Goal: Use online tool/utility: Utilize a website feature to perform a specific function

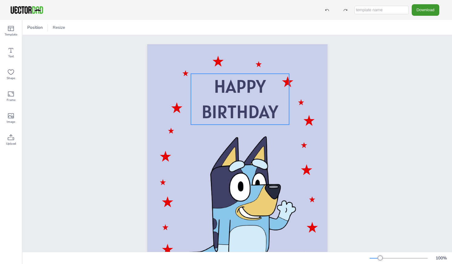
click at [236, 106] on span "BIRTHDAY" at bounding box center [240, 111] width 77 height 23
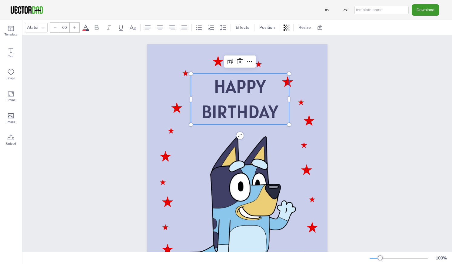
click at [268, 87] on p "HAPPY" at bounding box center [240, 86] width 98 height 25
click at [250, 85] on span "HAPPY" at bounding box center [240, 86] width 52 height 23
click at [246, 62] on icon at bounding box center [249, 61] width 7 height 7
click at [226, 112] on span "BIRTHDAY" at bounding box center [240, 111] width 77 height 23
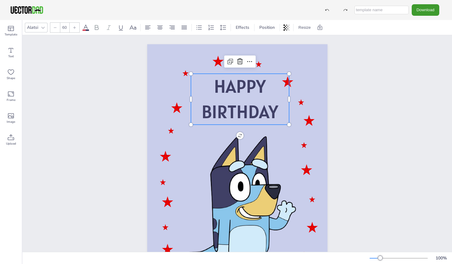
click at [232, 112] on span "BIRTHDAY" at bounding box center [240, 111] width 77 height 23
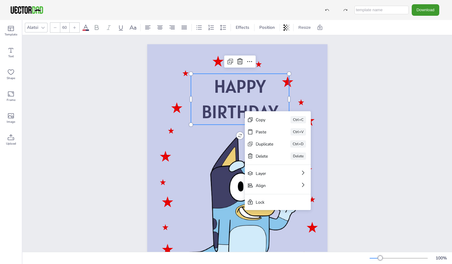
click at [245, 112] on div "Copy Ctrl+C Paste Ctrl+V Duplicate Ctrl+D Delete Delete Layer Align Lock" at bounding box center [278, 160] width 66 height 99
click at [9, 52] on icon at bounding box center [10, 50] width 7 height 7
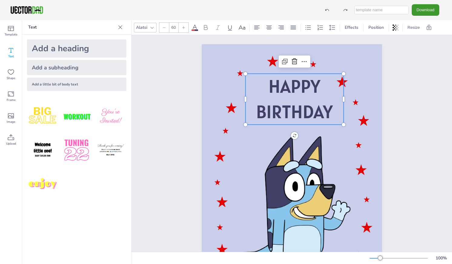
click at [296, 103] on span "BIRTHDAY" at bounding box center [294, 111] width 77 height 23
click at [296, 104] on span "BIRTHDAY" at bounding box center [294, 111] width 77 height 23
click at [286, 83] on span "HAPPY" at bounding box center [295, 86] width 52 height 23
click at [196, 28] on icon at bounding box center [194, 27] width 7 height 7
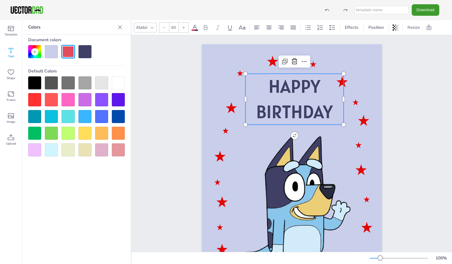
click at [282, 89] on span "HAPPY" at bounding box center [295, 86] width 52 height 23
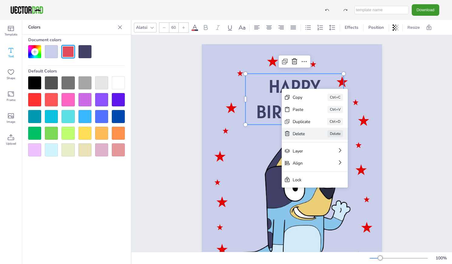
click at [303, 132] on div "Delete" at bounding box center [302, 134] width 18 height 6
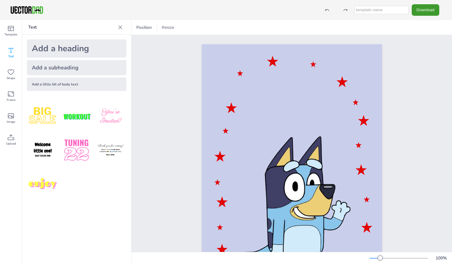
click at [56, 52] on div "Add a heading" at bounding box center [76, 48] width 99 height 18
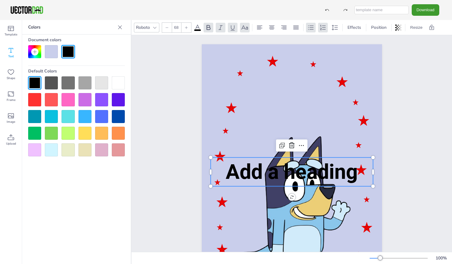
click at [11, 52] on icon at bounding box center [11, 50] width 5 height 5
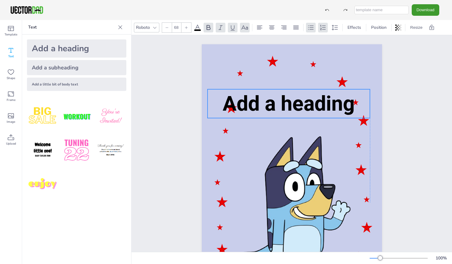
drag, startPoint x: 277, startPoint y: 174, endPoint x: 274, endPoint y: 105, distance: 68.3
click at [274, 105] on span "Add a heading" at bounding box center [289, 104] width 132 height 24
click at [324, 108] on span "Add a heading" at bounding box center [289, 104] width 132 height 24
drag, startPoint x: 355, startPoint y: 103, endPoint x: 351, endPoint y: 104, distance: 3.7
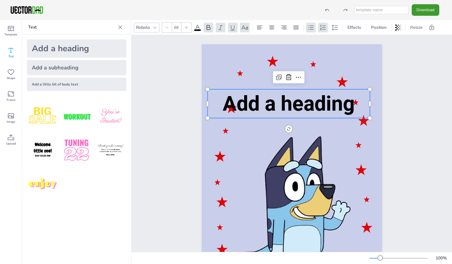
click at [355, 103] on p "Add a heading" at bounding box center [289, 103] width 162 height 29
click at [338, 104] on span "Add a heading" at bounding box center [289, 104] width 132 height 24
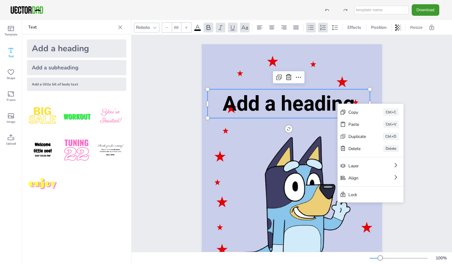
click at [304, 104] on span "Add a heading" at bounding box center [289, 104] width 132 height 24
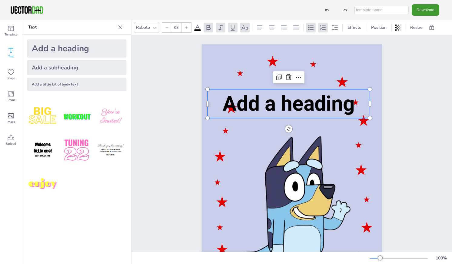
click at [51, 53] on div "Add a heading" at bounding box center [76, 48] width 99 height 18
type input "--"
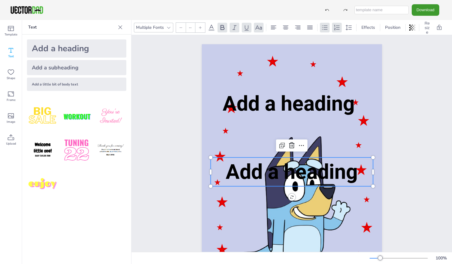
click at [51, 52] on div "Add a heading" at bounding box center [76, 48] width 99 height 18
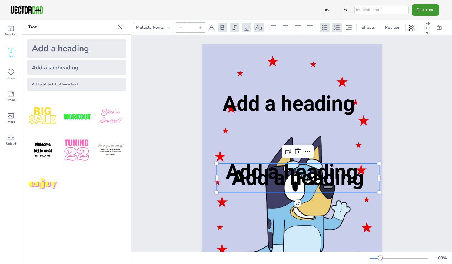
click at [51, 52] on div "Add a heading" at bounding box center [76, 48] width 99 height 18
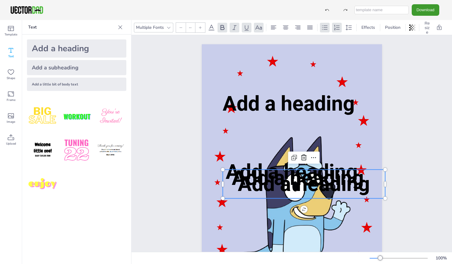
click at [303, 155] on icon at bounding box center [303, 157] width 7 height 7
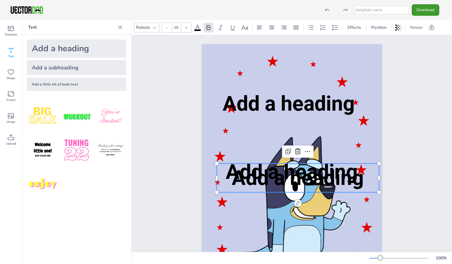
click at [304, 167] on span "Add a heading" at bounding box center [298, 178] width 132 height 24
click at [297, 154] on icon at bounding box center [297, 151] width 7 height 7
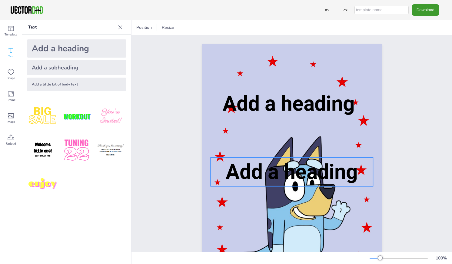
click at [301, 174] on span "Add a heading" at bounding box center [292, 172] width 132 height 24
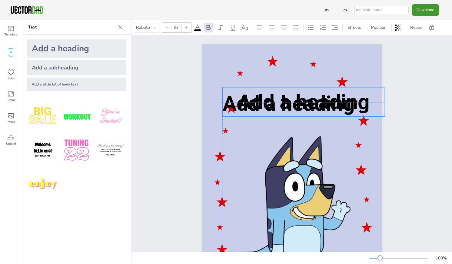
drag, startPoint x: 293, startPoint y: 174, endPoint x: 304, endPoint y: 103, distance: 71.2
click at [304, 103] on span "Add a heading" at bounding box center [304, 102] width 132 height 24
click at [302, 77] on icon at bounding box center [303, 75] width 7 height 7
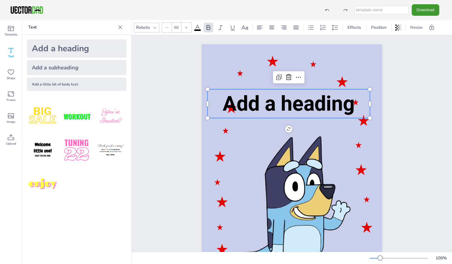
click at [297, 103] on span "Add a heading" at bounding box center [289, 104] width 132 height 24
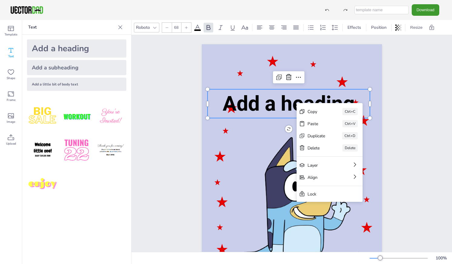
click at [277, 106] on span "Add a heading" at bounding box center [289, 104] width 132 height 24
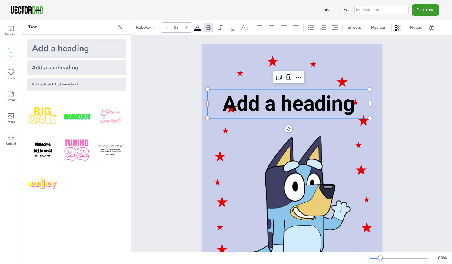
click at [77, 82] on div "Add a little bit of body text" at bounding box center [76, 84] width 99 height 13
type input "--"
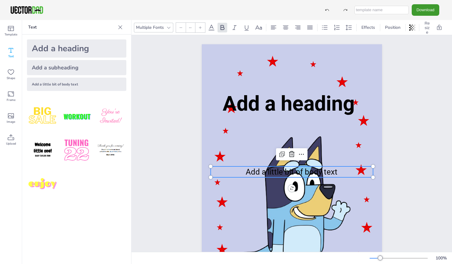
click at [76, 70] on div "Add a subheading" at bounding box center [76, 67] width 99 height 15
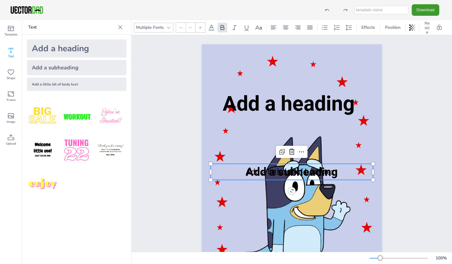
click at [80, 68] on div "Add a subheading" at bounding box center [76, 67] width 99 height 15
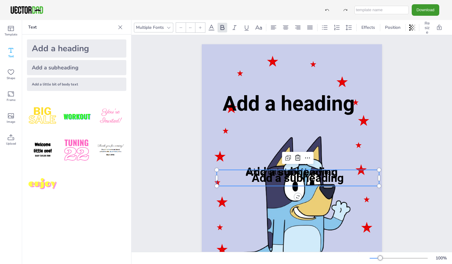
click at [85, 26] on p "Text" at bounding box center [71, 27] width 87 height 15
click at [298, 158] on icon at bounding box center [297, 157] width 7 height 7
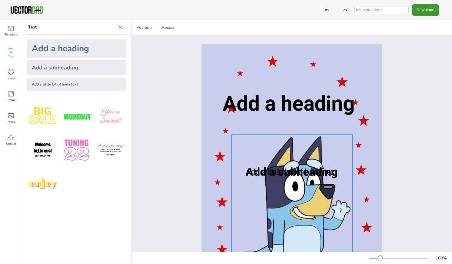
click at [297, 158] on div at bounding box center [291, 215] width 121 height 160
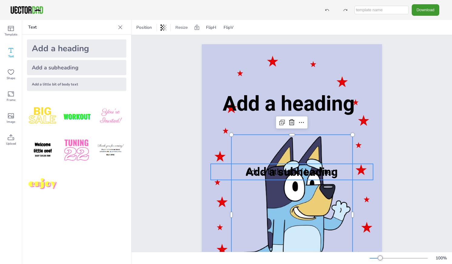
drag, startPoint x: 295, startPoint y: 168, endPoint x: 295, endPoint y: 162, distance: 6.1
click at [295, 166] on span "Add a subheading" at bounding box center [292, 171] width 92 height 13
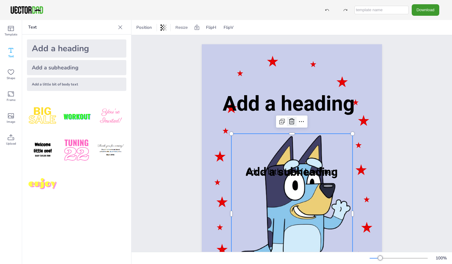
click at [290, 121] on icon at bounding box center [291, 122] width 5 height 6
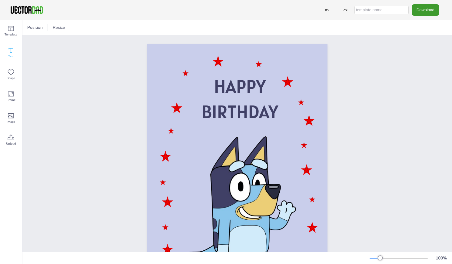
click at [8, 50] on icon at bounding box center [10, 50] width 7 height 7
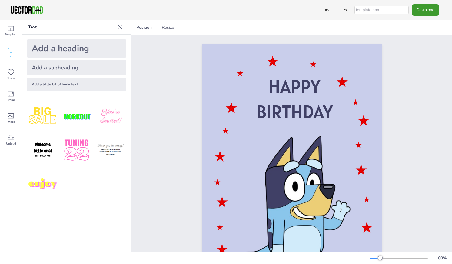
click at [59, 47] on div "Add a heading" at bounding box center [76, 48] width 99 height 18
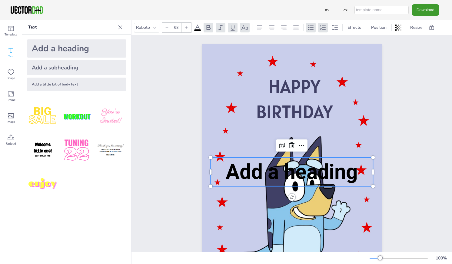
click at [51, 70] on div "Add a subheading" at bounding box center [76, 67] width 99 height 15
type input "--"
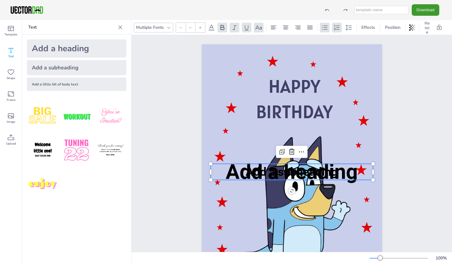
click at [51, 87] on div "Add a little bit of body text" at bounding box center [76, 84] width 99 height 13
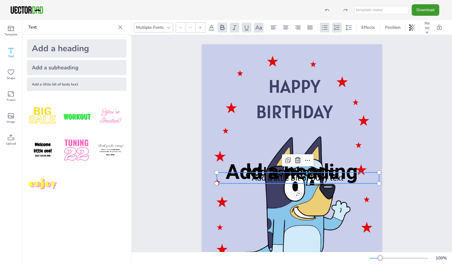
click at [296, 162] on icon at bounding box center [297, 160] width 7 height 7
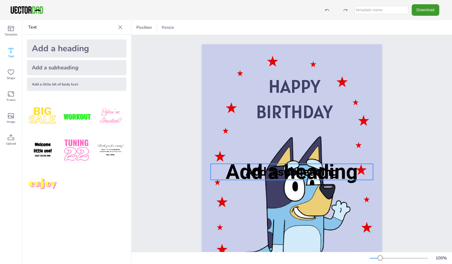
click at [297, 172] on span "Add a subheading" at bounding box center [292, 171] width 92 height 13
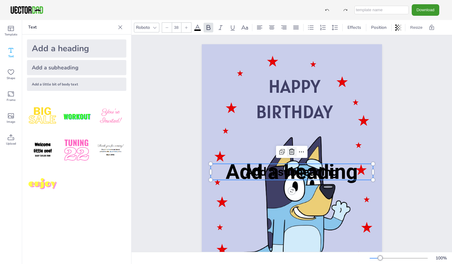
click at [289, 153] on icon at bounding box center [291, 151] width 7 height 7
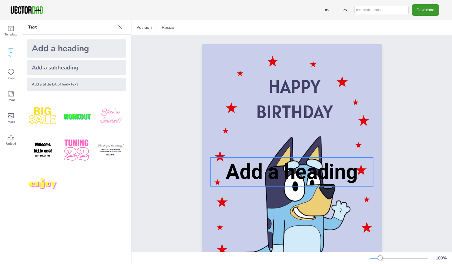
click at [283, 172] on span "Add a heading" at bounding box center [292, 172] width 132 height 24
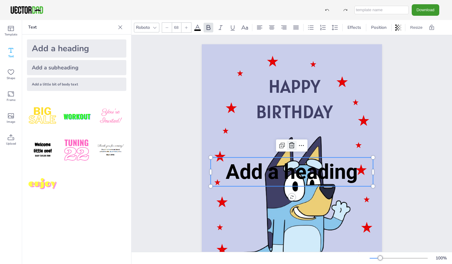
click at [288, 144] on icon at bounding box center [291, 145] width 7 height 7
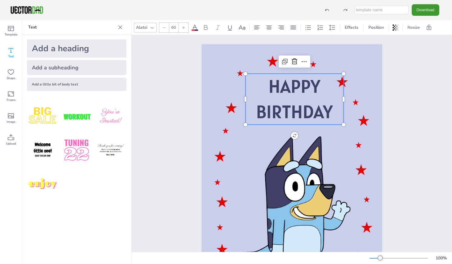
click at [297, 84] on span "HAPPY" at bounding box center [295, 86] width 52 height 23
click at [301, 63] on icon at bounding box center [304, 61] width 7 height 7
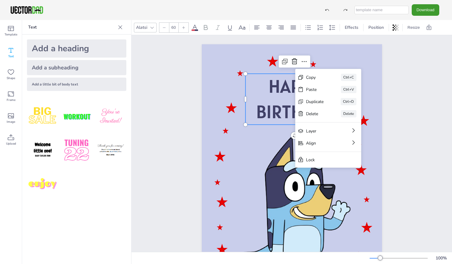
click at [389, 80] on div "HAPPY BIRTHDAY" at bounding box center [292, 171] width 233 height 273
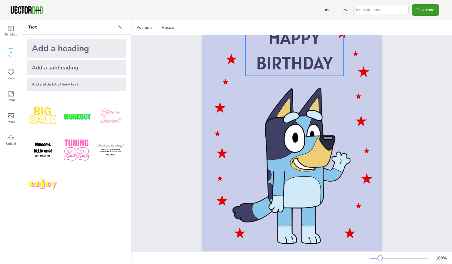
scroll to position [61, 0]
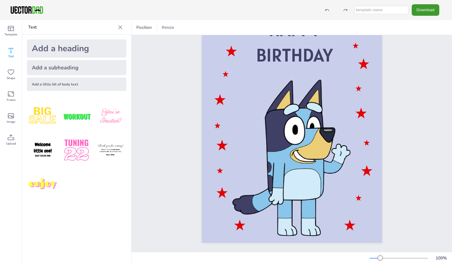
click at [127, 23] on div "Text" at bounding box center [76, 27] width 109 height 15
click at [421, 12] on button "Download" at bounding box center [426, 9] width 28 height 11
click at [422, 168] on div "HAPPY BIRTHDAY" at bounding box center [292, 114] width 321 height 273
